Goal: Transaction & Acquisition: Purchase product/service

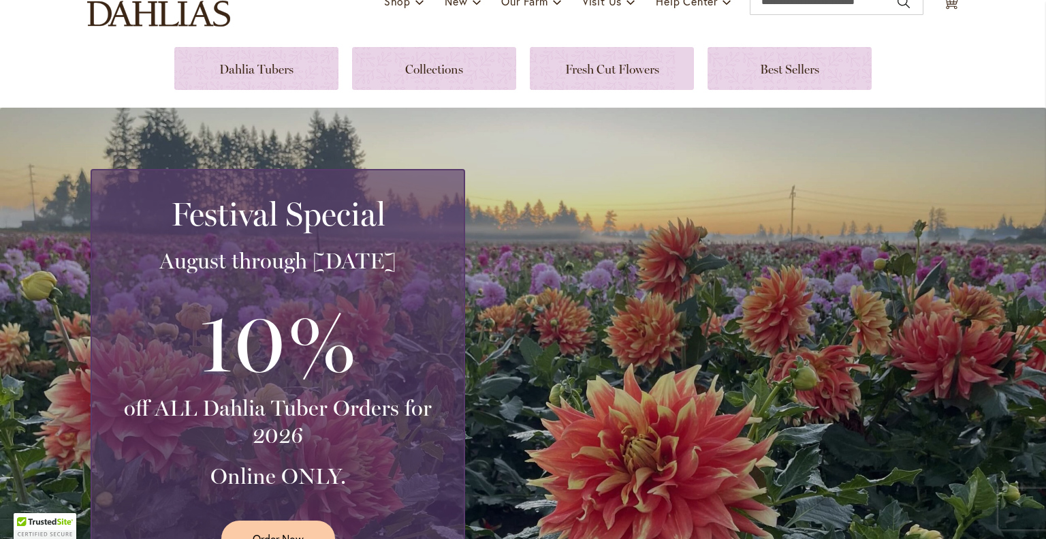
scroll to position [68, 0]
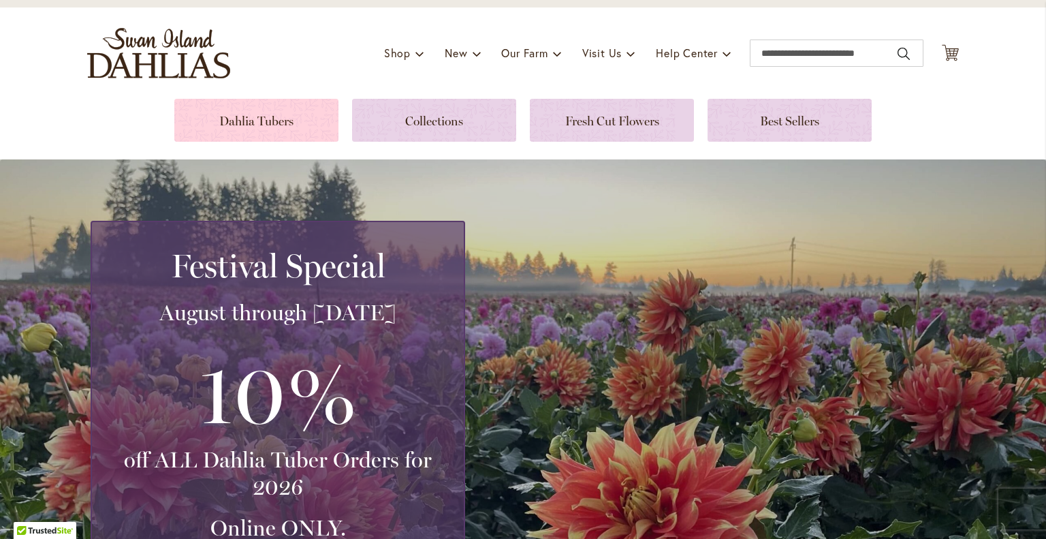
click at [242, 122] on link at bounding box center [256, 120] width 164 height 43
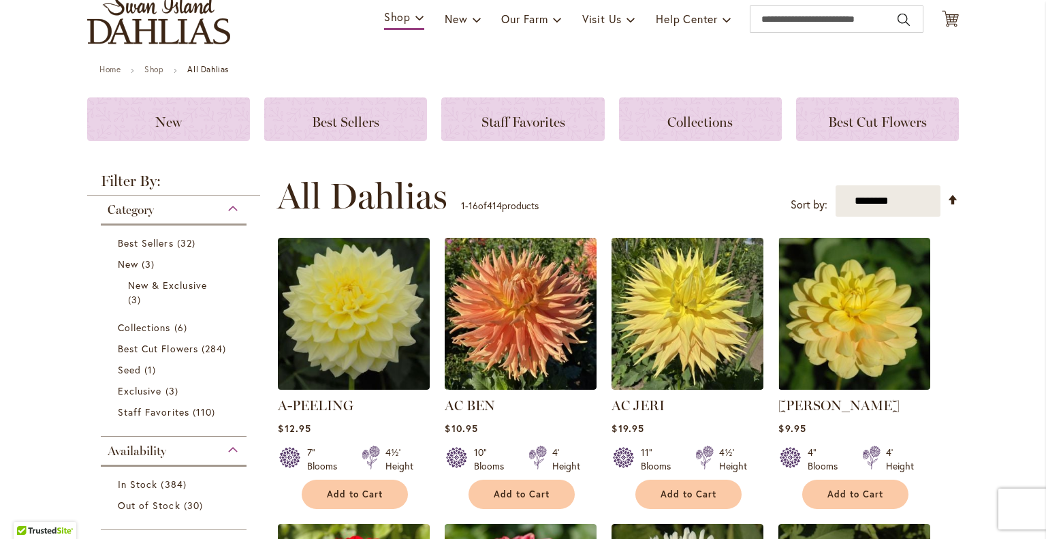
scroll to position [136, 0]
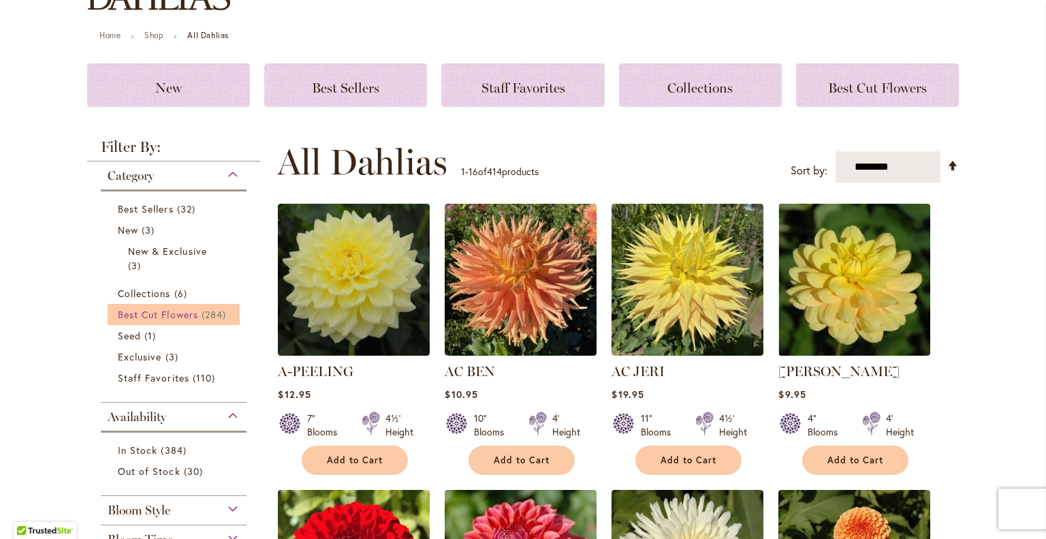
click at [175, 313] on span "Best Cut Flowers" at bounding box center [158, 314] width 80 height 13
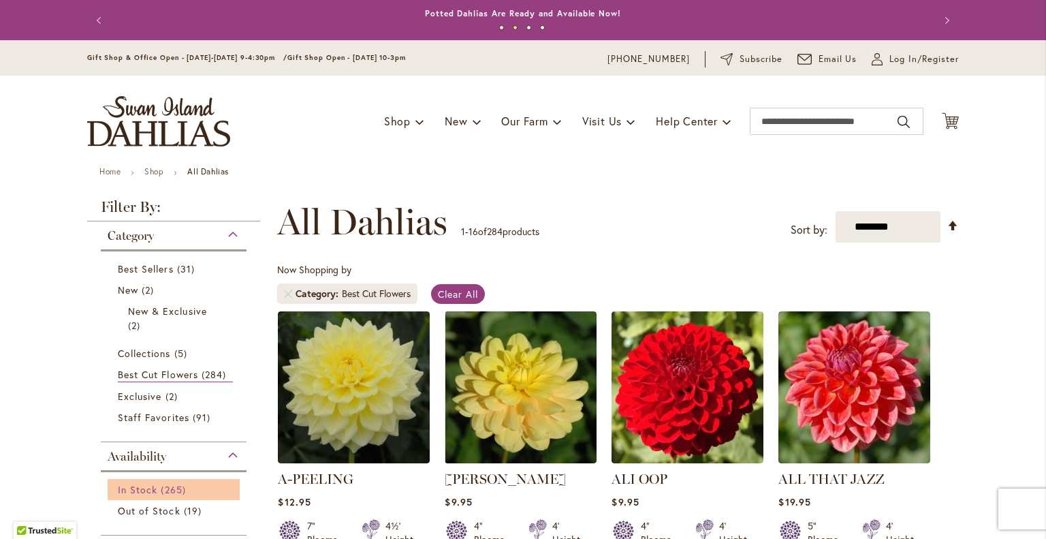
click at [136, 484] on span "In Stock" at bounding box center [137, 489] width 39 height 13
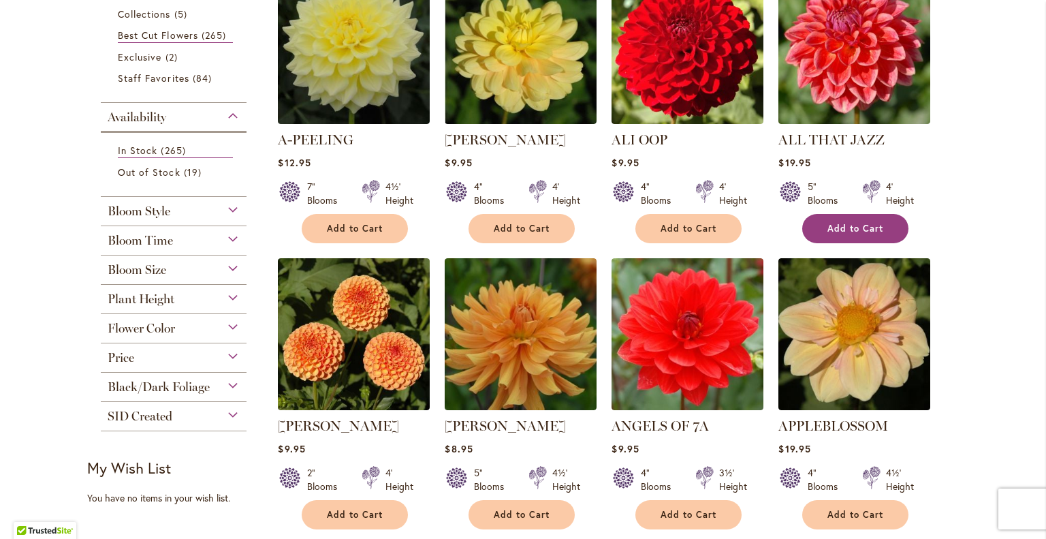
scroll to position [340, 0]
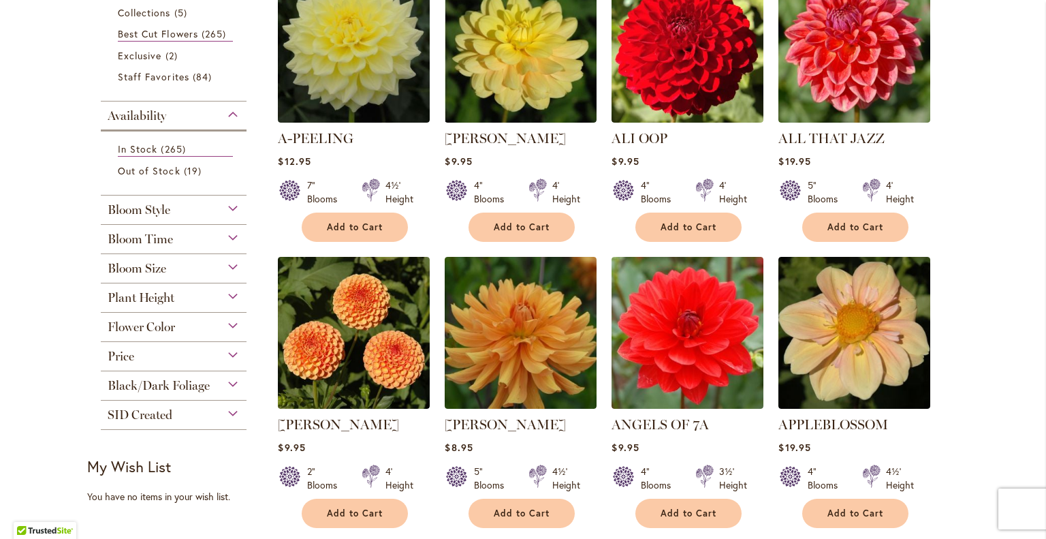
click at [229, 201] on div "Bloom Style" at bounding box center [174, 206] width 146 height 22
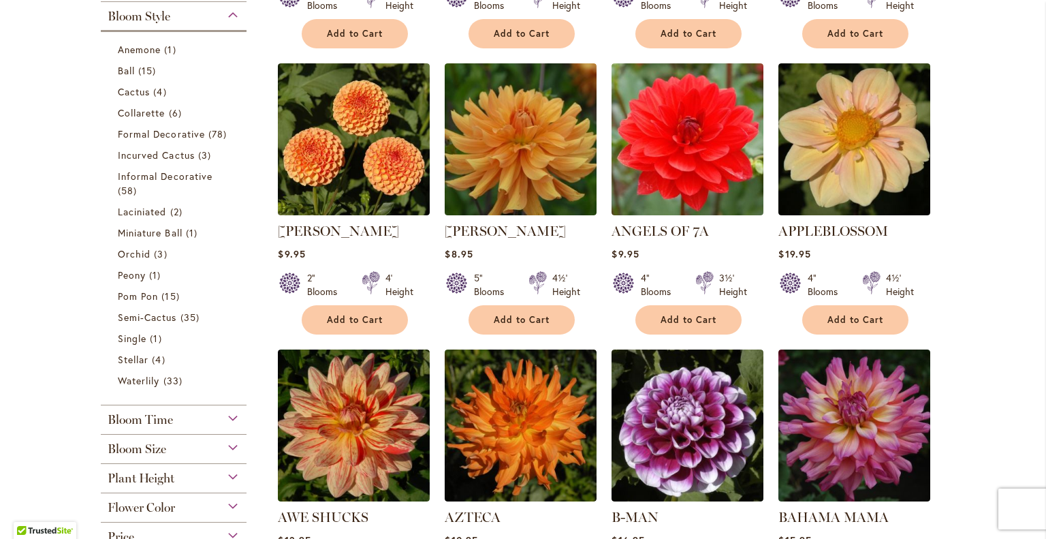
click at [225, 443] on div "Bloom Size" at bounding box center [174, 445] width 146 height 22
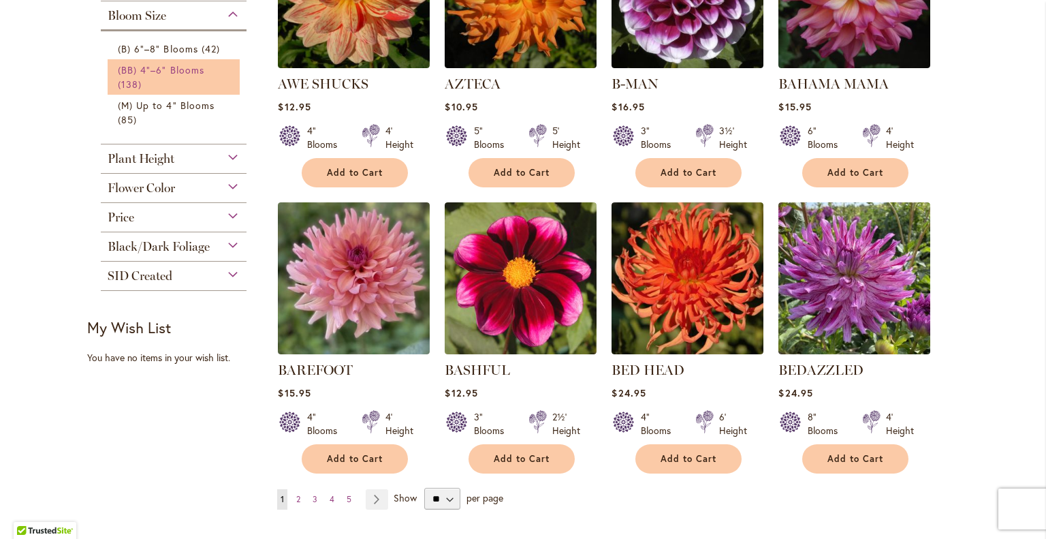
click at [155, 69] on span "(BB) 4"–6" Blooms" at bounding box center [161, 69] width 86 height 13
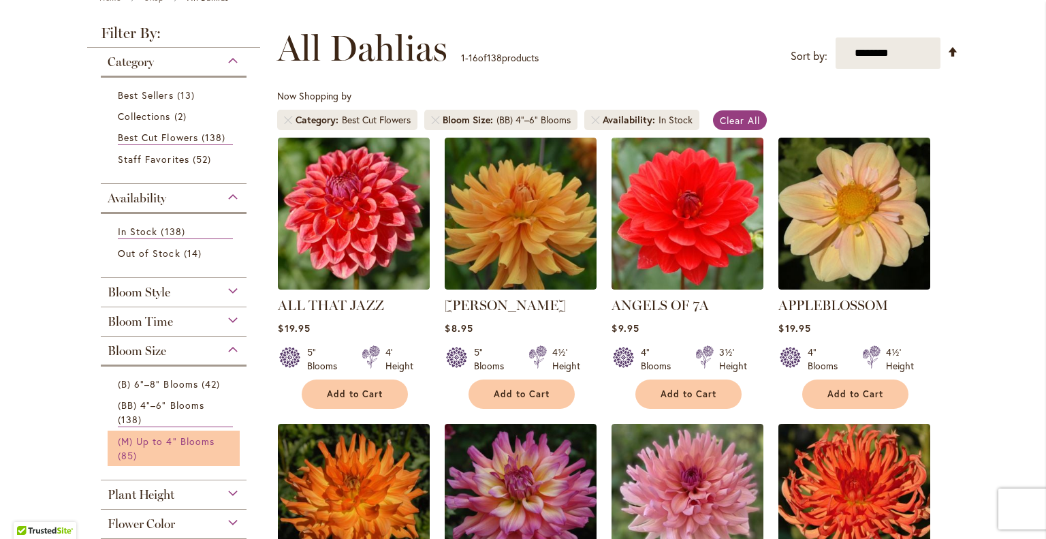
scroll to position [204, 0]
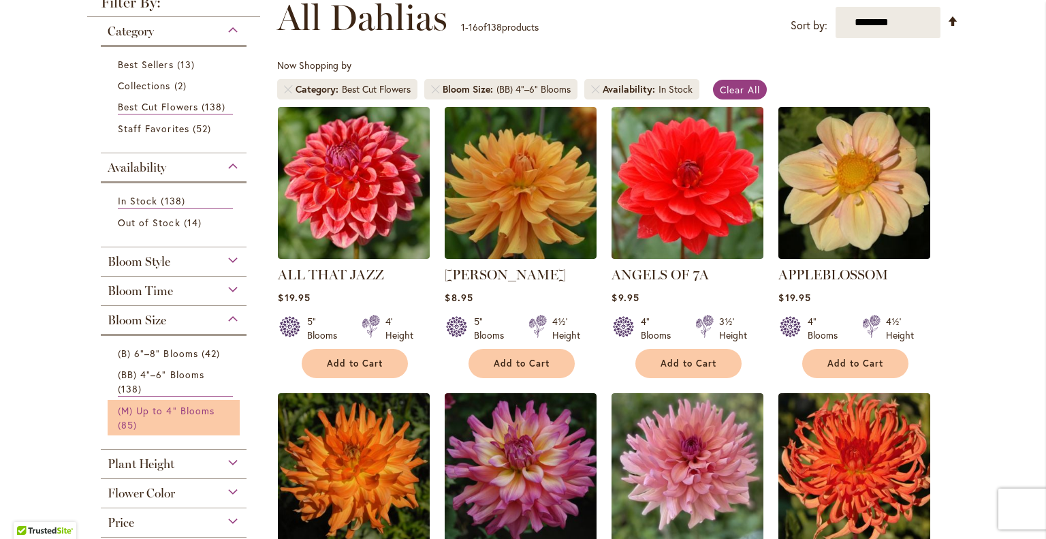
click at [150, 410] on span "(M) Up to 4" Blooms" at bounding box center [166, 410] width 97 height 13
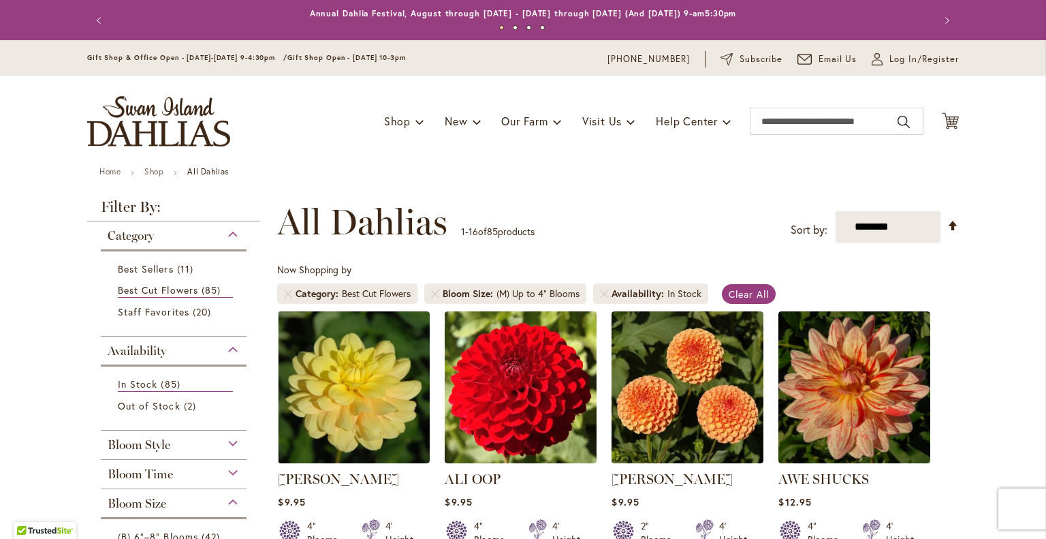
scroll to position [68, 0]
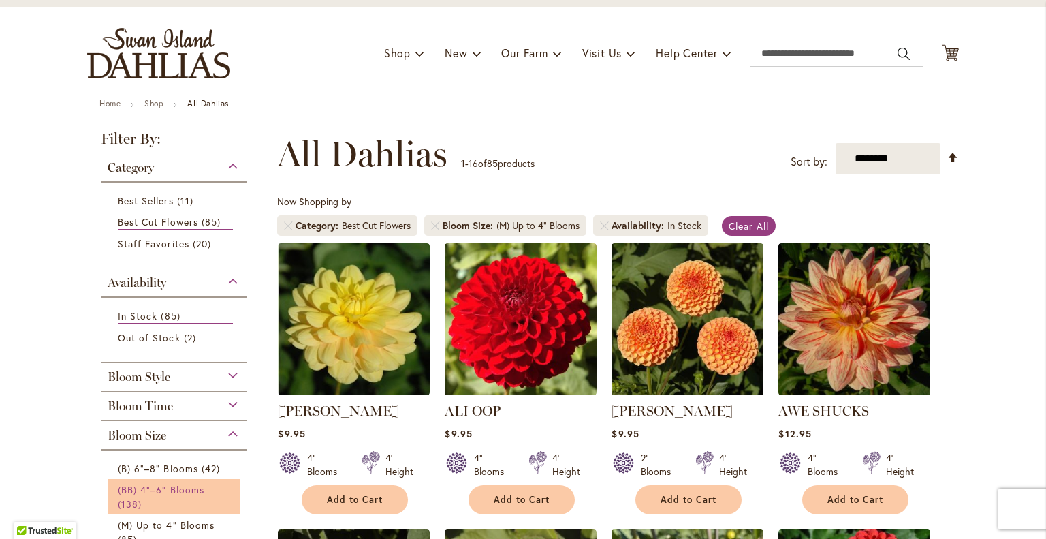
click at [164, 486] on span "(BB) 4"–6" Blooms" at bounding box center [161, 489] width 86 height 13
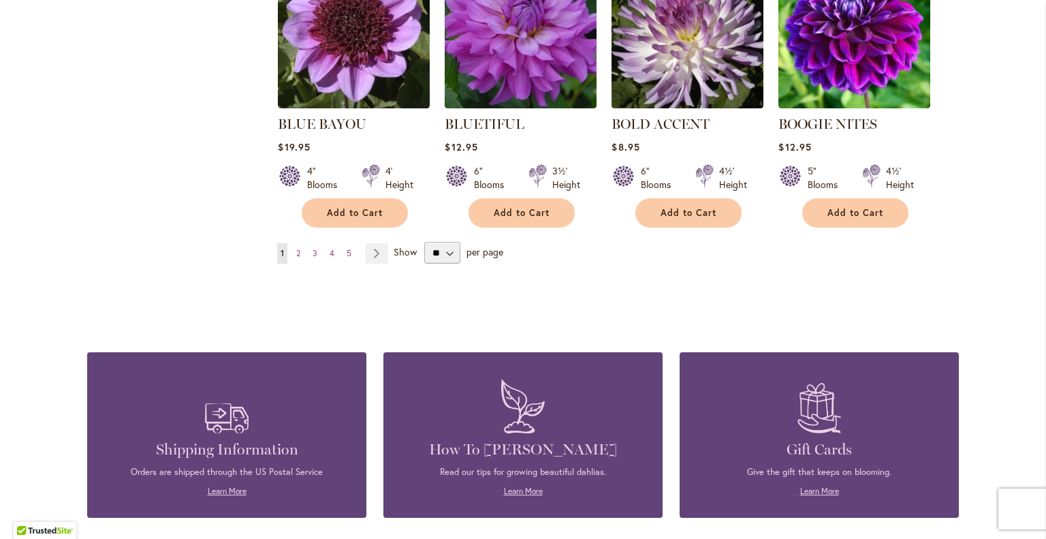
scroll to position [1226, 0]
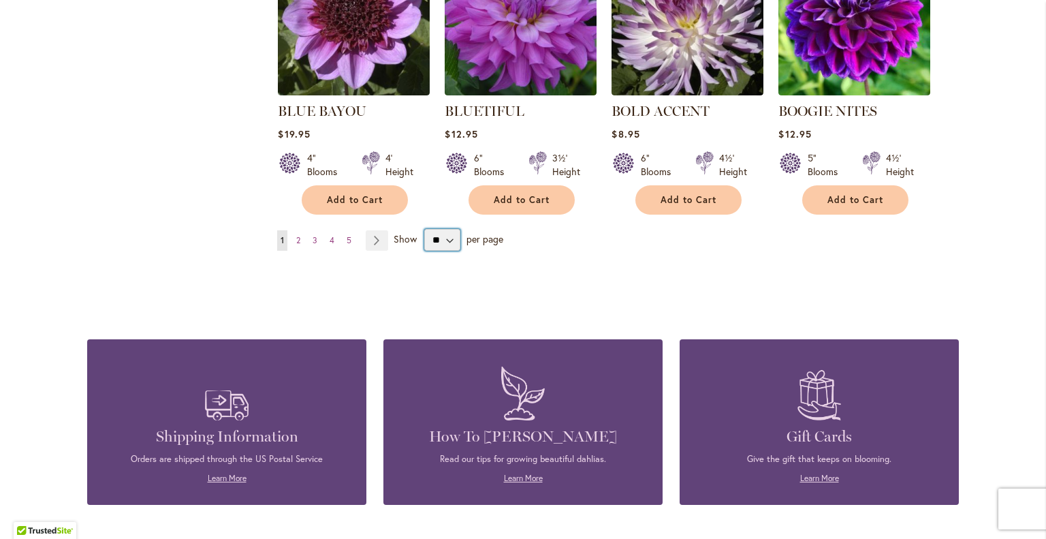
click at [447, 236] on select "** ** ** **" at bounding box center [442, 240] width 36 height 22
select select "**"
click at [424, 229] on select "** ** ** **" at bounding box center [442, 240] width 36 height 22
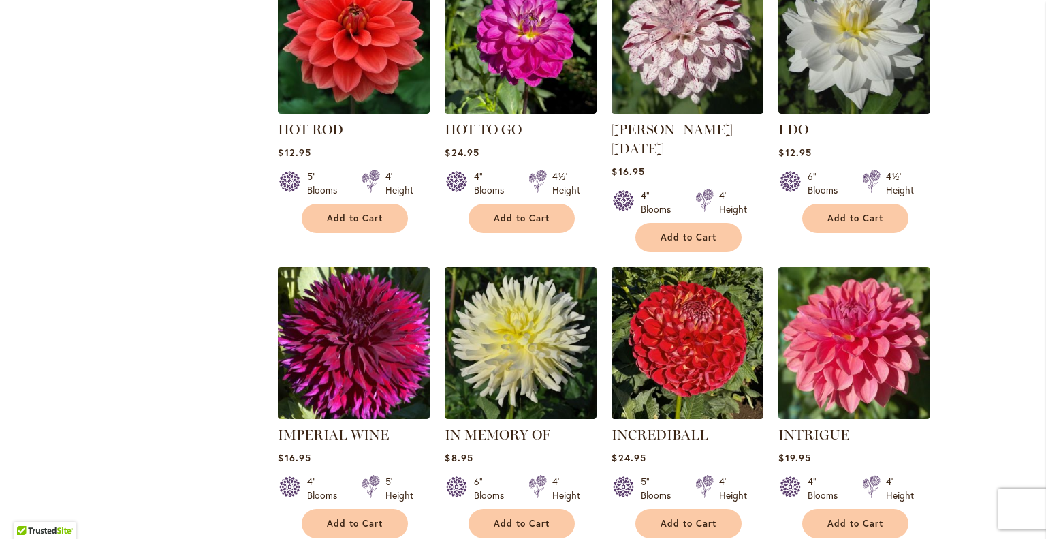
scroll to position [4630, 0]
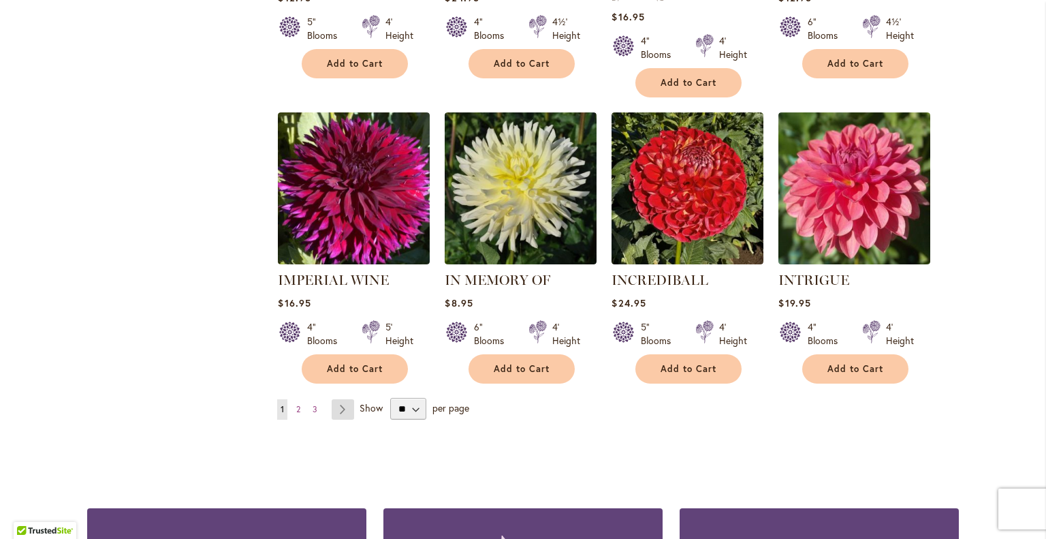
click at [332, 399] on link "Page Next" at bounding box center [343, 409] width 22 height 20
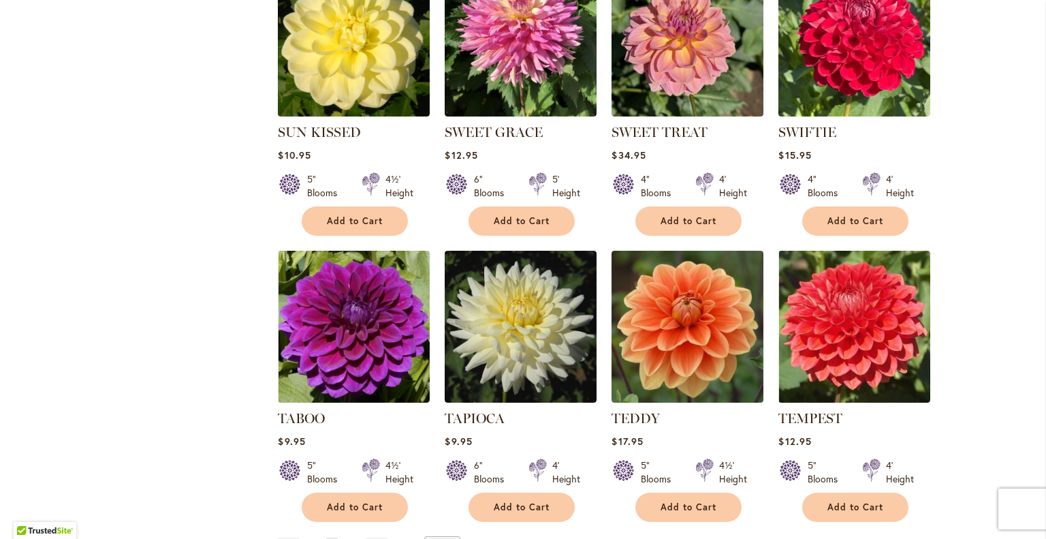
scroll to position [4494, 0]
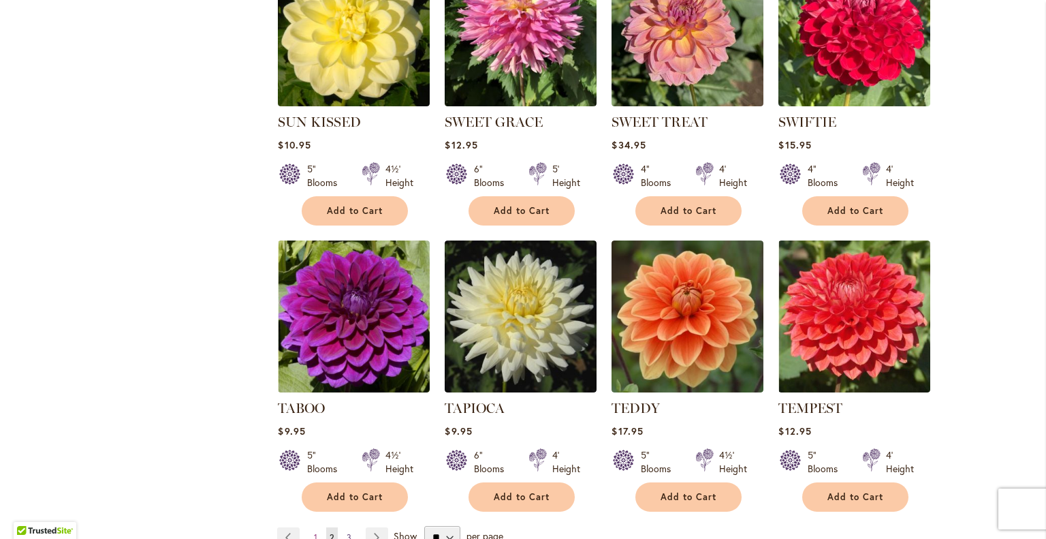
click at [347, 532] on span "3" at bounding box center [349, 537] width 5 height 10
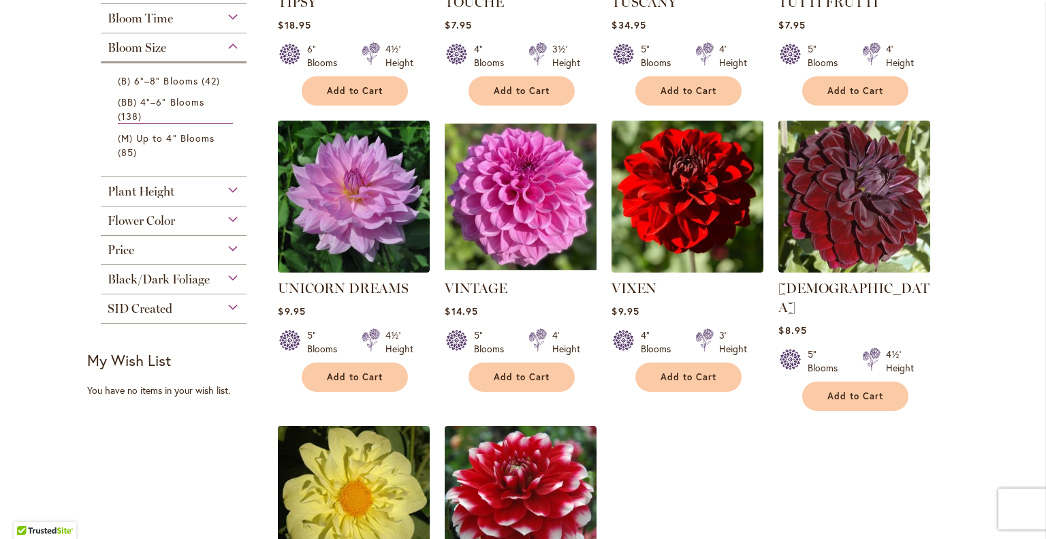
scroll to position [272, 0]
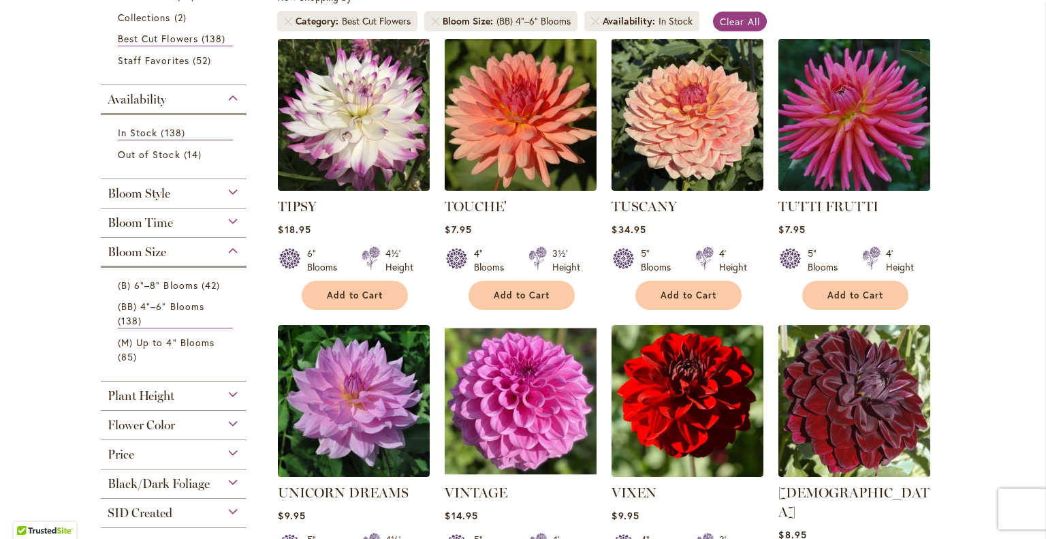
click at [225, 387] on div "Plant Height" at bounding box center [174, 392] width 146 height 22
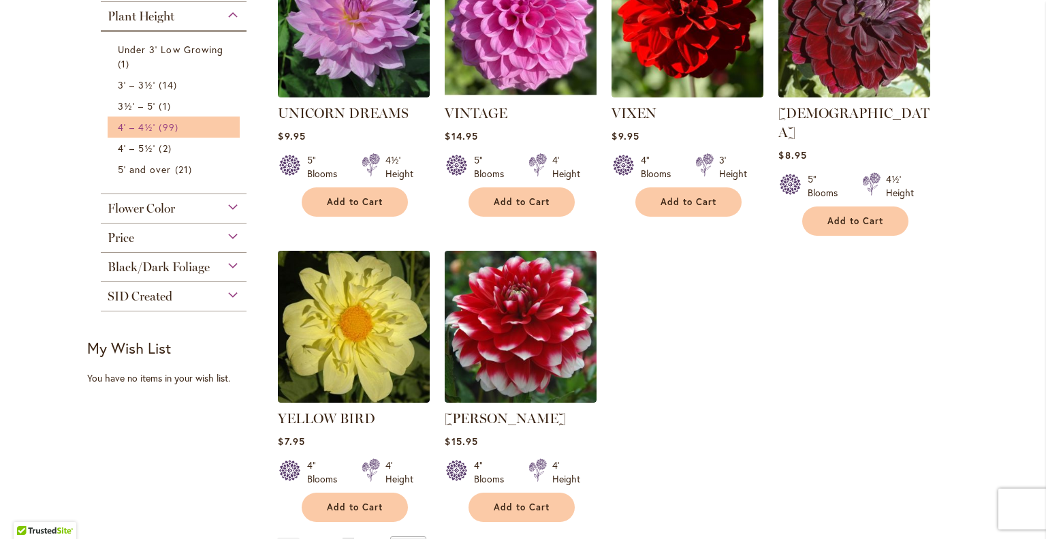
click at [171, 120] on span "99 items" at bounding box center [170, 127] width 22 height 14
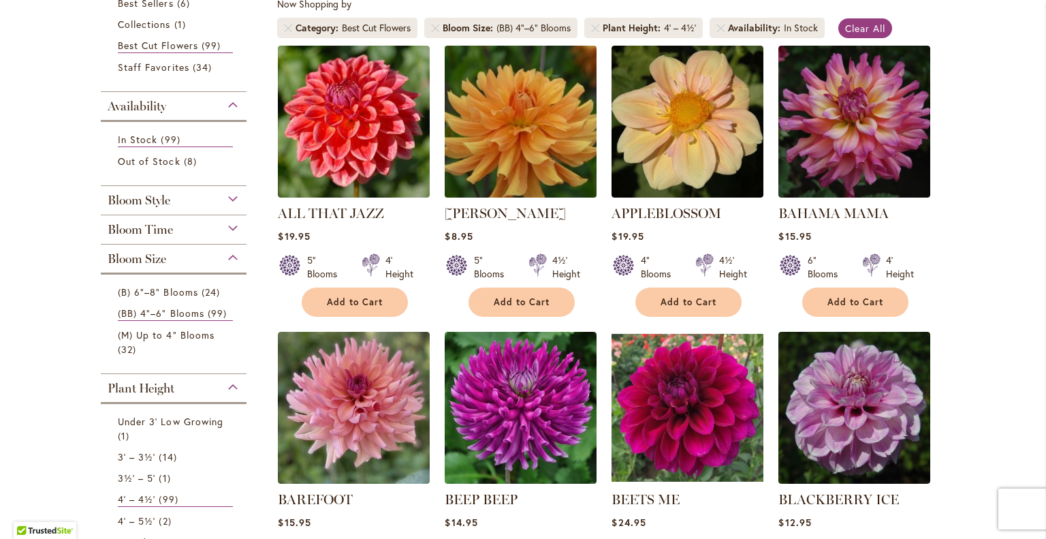
scroll to position [272, 0]
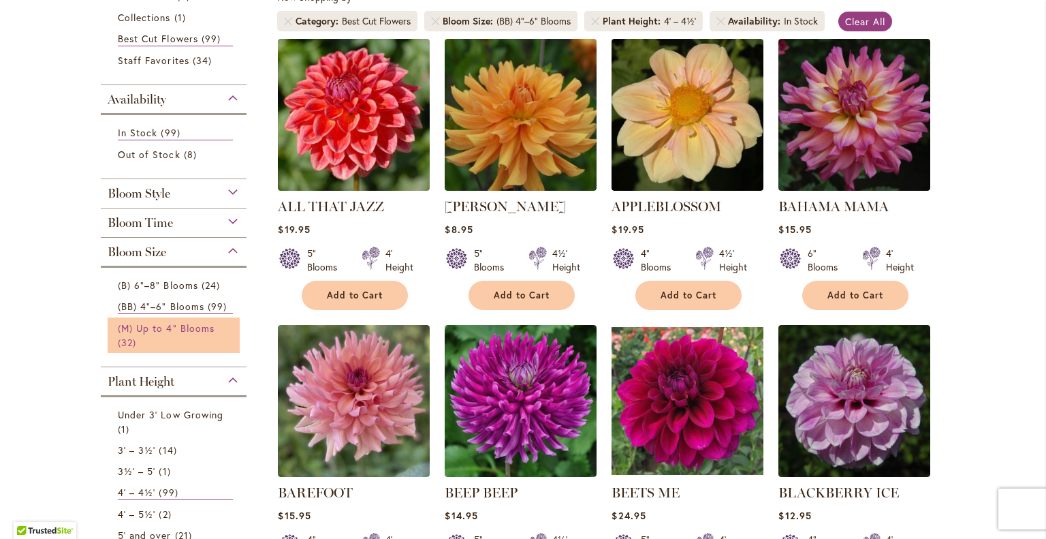
click at [179, 324] on span "(M) Up to 4" Blooms" at bounding box center [166, 327] width 97 height 13
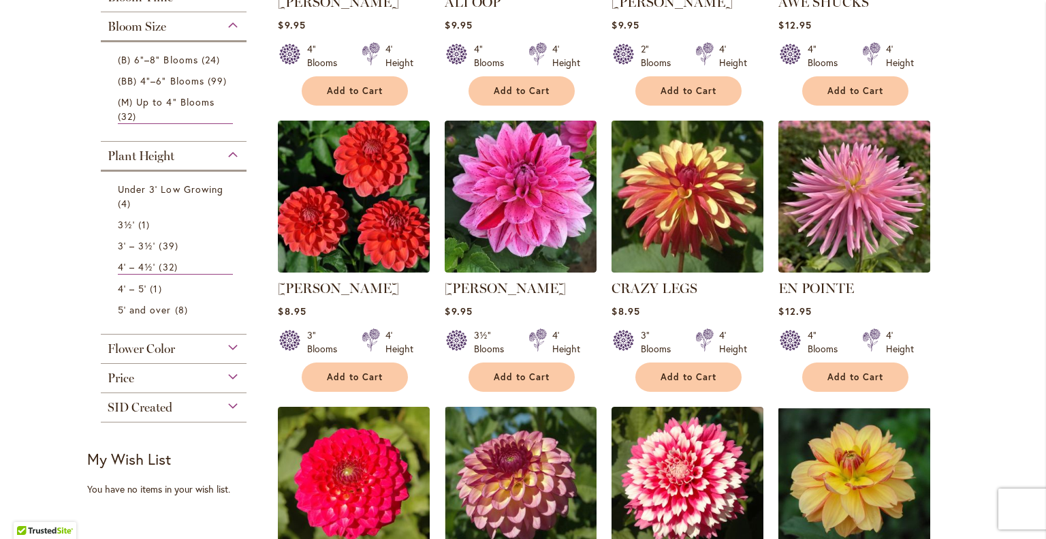
scroll to position [272, 0]
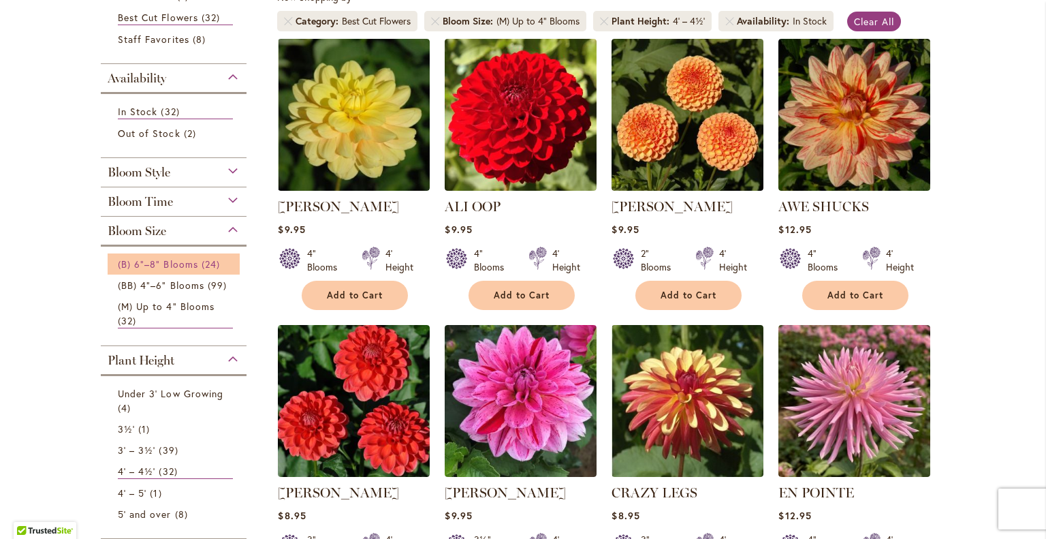
click at [153, 264] on span "(B) 6"–8" Blooms" at bounding box center [158, 263] width 80 height 13
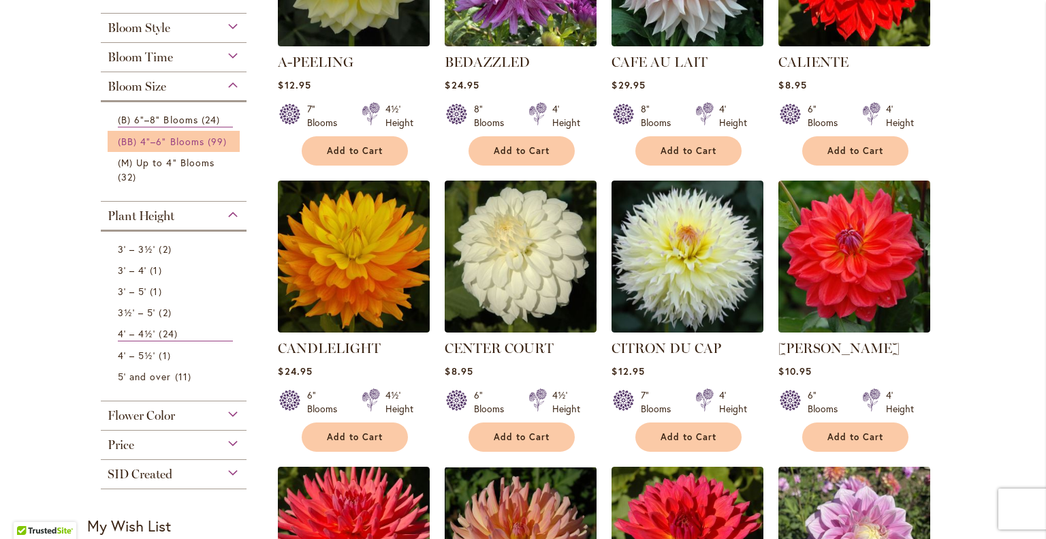
scroll to position [409, 0]
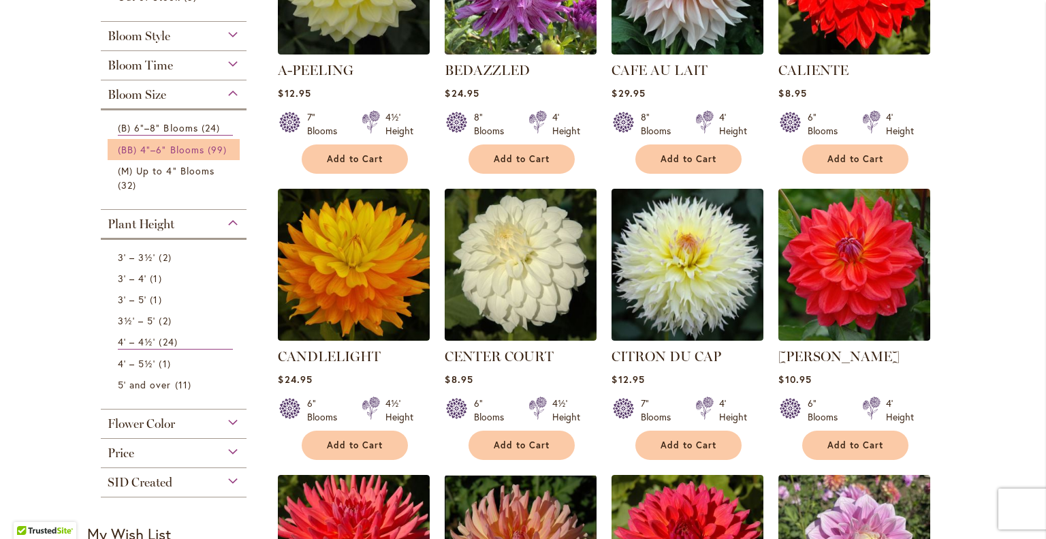
click at [153, 146] on span "(BB) 4"–6" Blooms" at bounding box center [161, 149] width 86 height 13
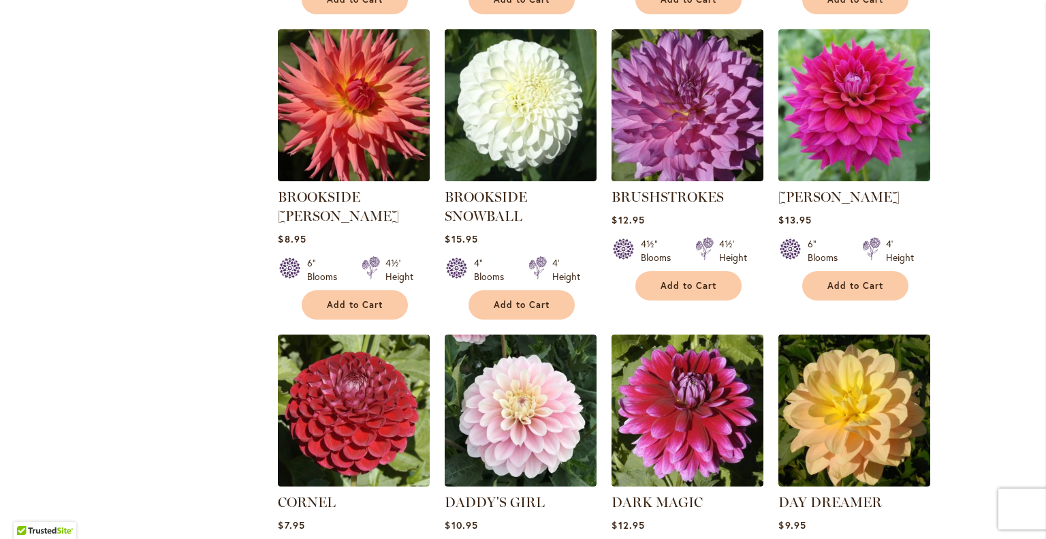
scroll to position [1294, 0]
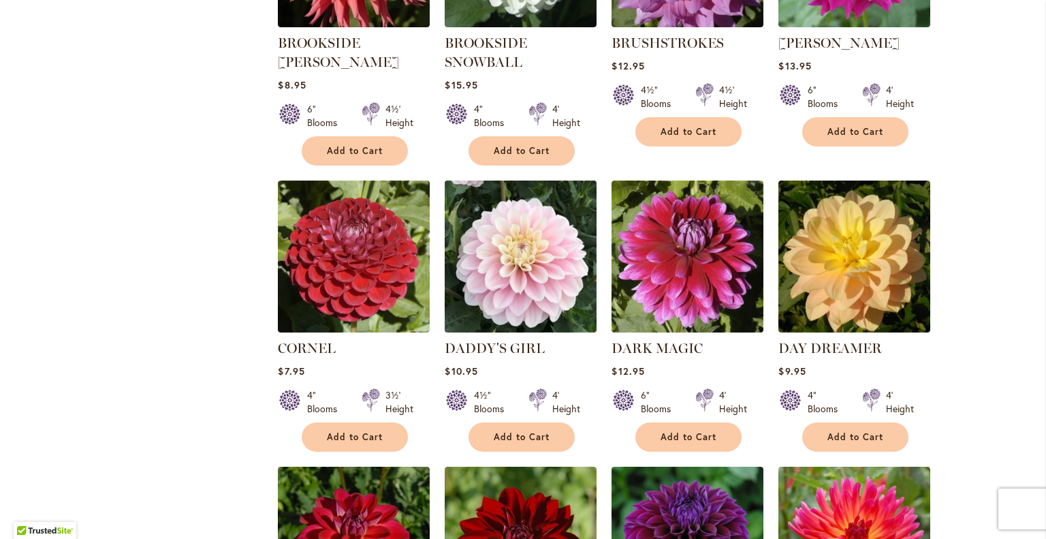
click at [516, 261] on img at bounding box center [520, 255] width 159 height 159
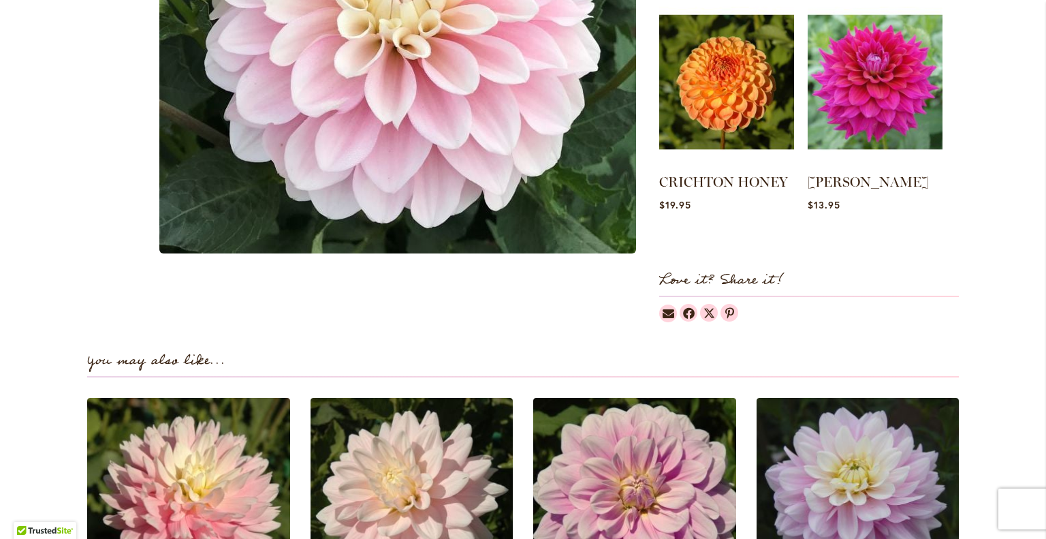
scroll to position [817, 0]
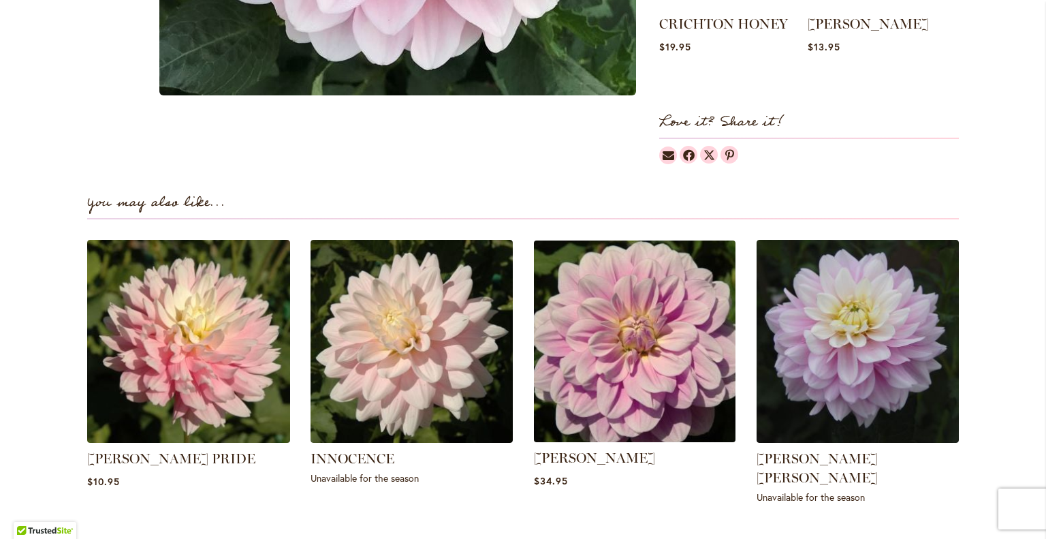
click at [626, 349] on img at bounding box center [634, 341] width 211 height 211
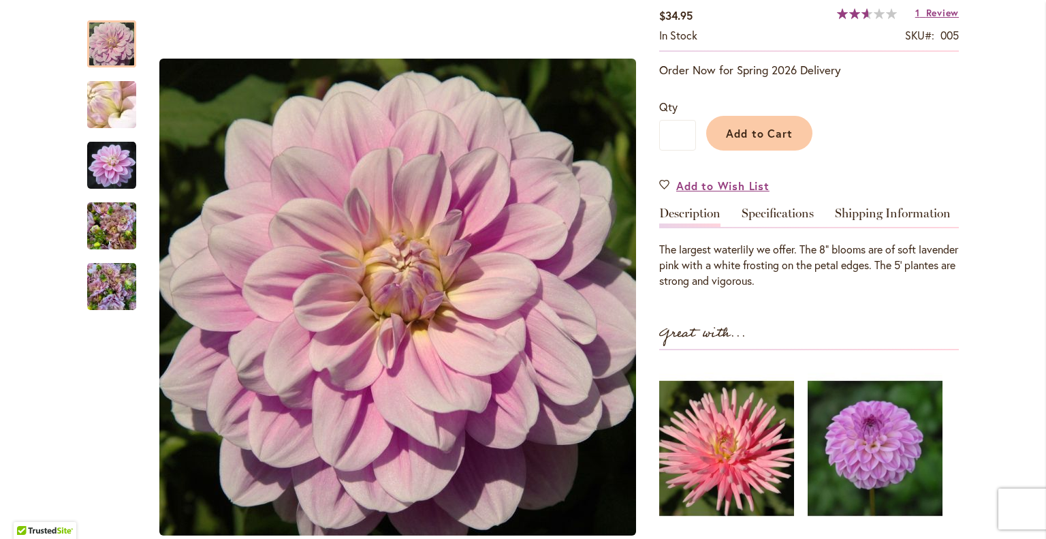
scroll to position [68, 0]
